Goal: Information Seeking & Learning: Learn about a topic

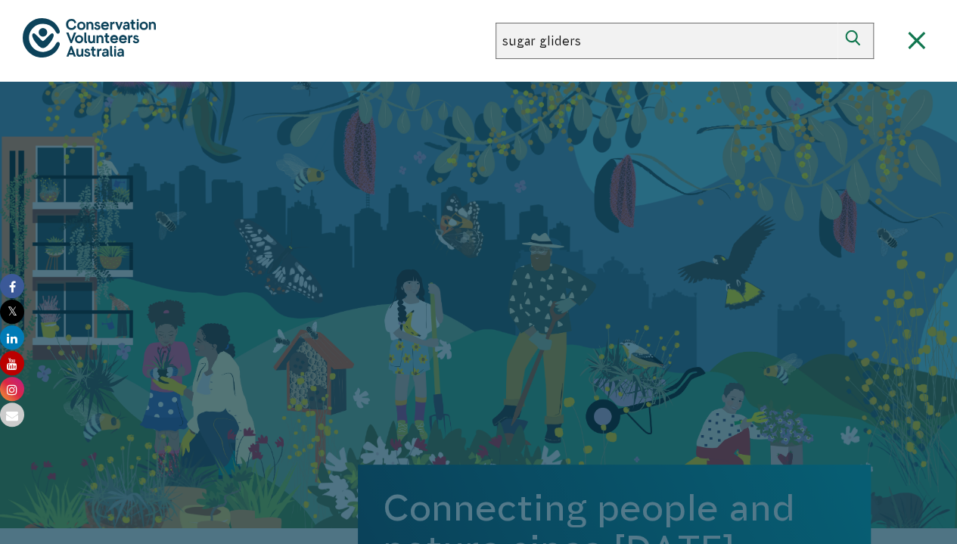
type input "sugar gliders"
click at [838, 23] on button "Search" at bounding box center [856, 41] width 36 height 36
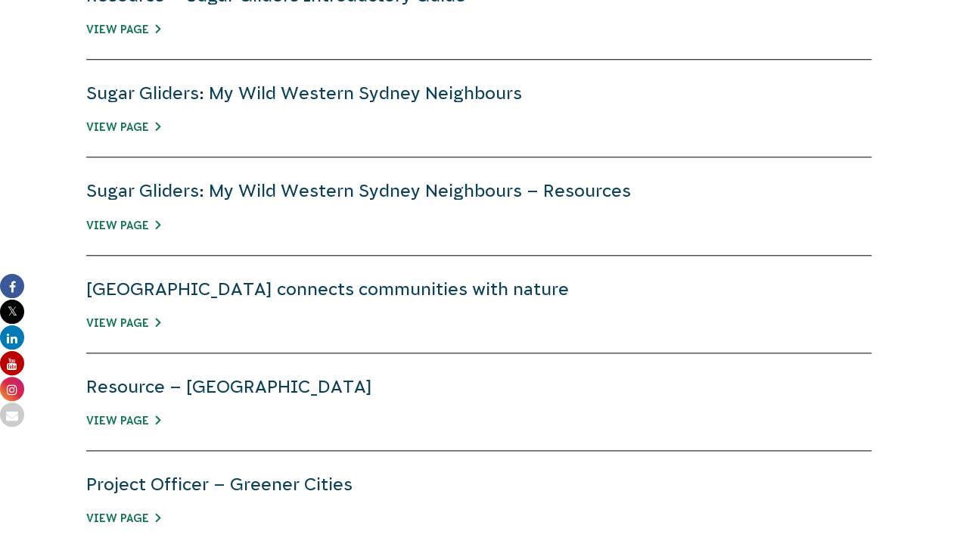
scroll to position [619, 0]
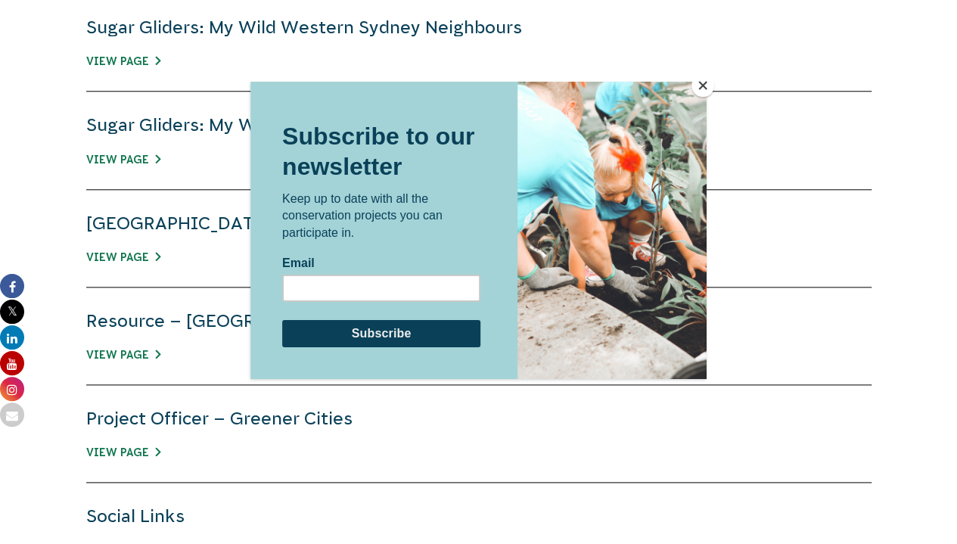
click at [705, 90] on button "Close" at bounding box center [703, 85] width 23 height 23
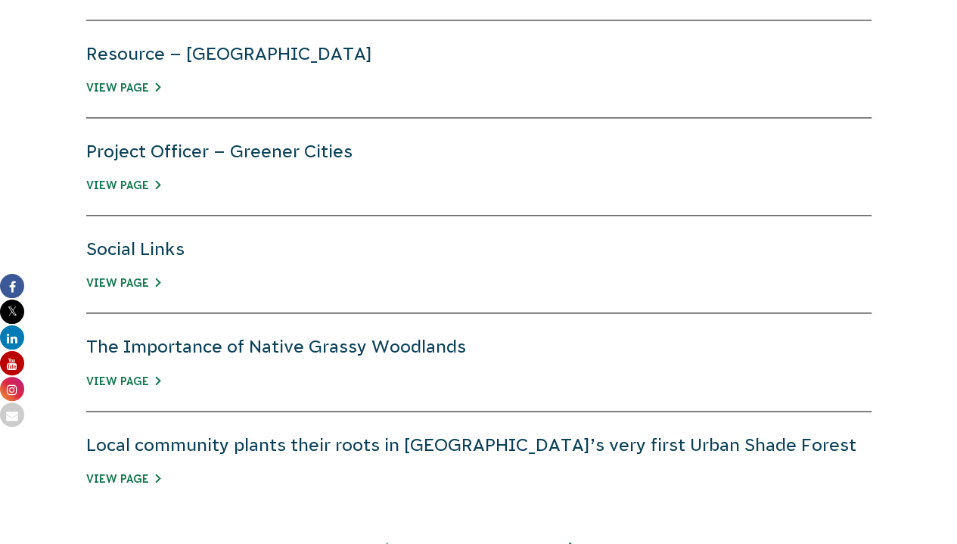
scroll to position [952, 0]
click at [122, 381] on link "View Page" at bounding box center [123, 381] width 74 height 12
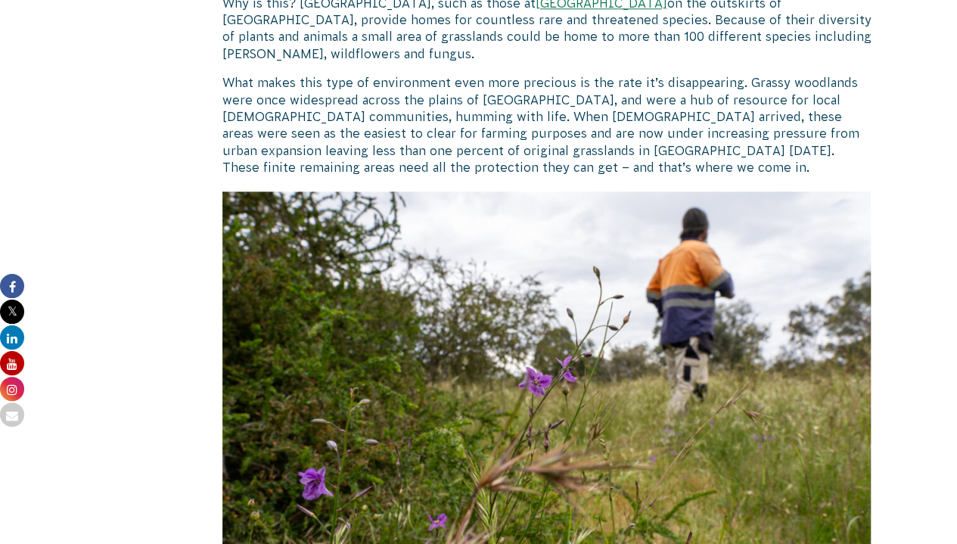
scroll to position [991, 0]
